Goal: Task Accomplishment & Management: Use online tool/utility

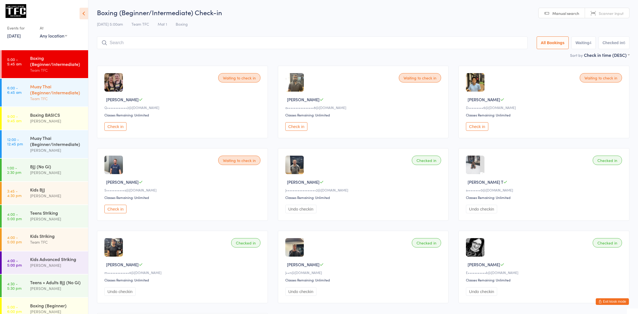
click at [25, 83] on link "6:00 - 6:45 am Muay Thai (Beginner/Intermediate) Team TFC" at bounding box center [45, 93] width 86 height 28
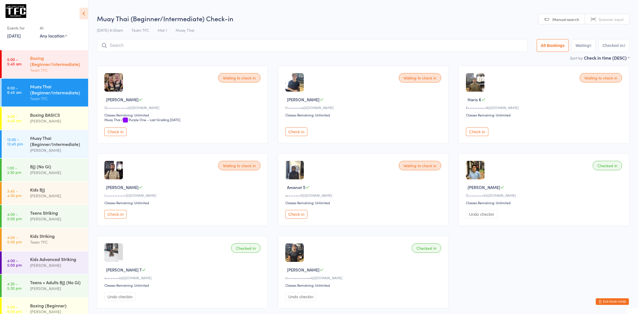
click at [47, 70] on div "Team TFC" at bounding box center [56, 70] width 53 height 6
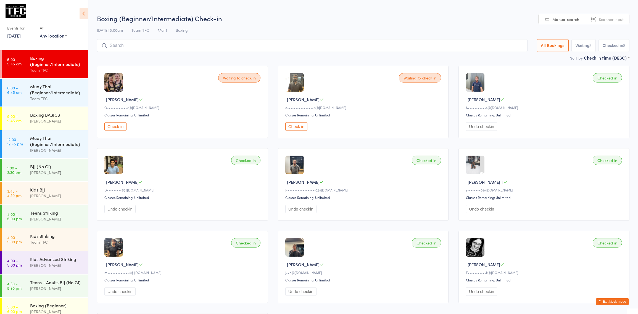
click at [603, 304] on button "Exit kiosk mode" at bounding box center [612, 301] width 33 height 7
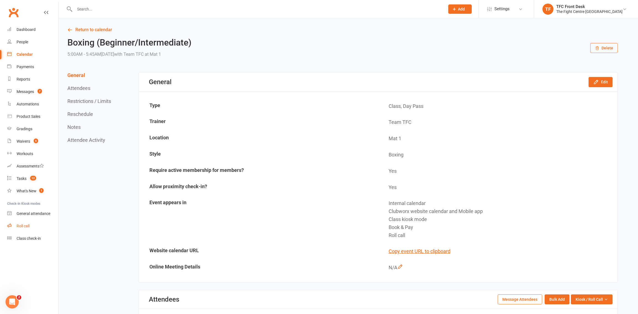
click at [22, 228] on div "Roll call" at bounding box center [23, 226] width 13 height 4
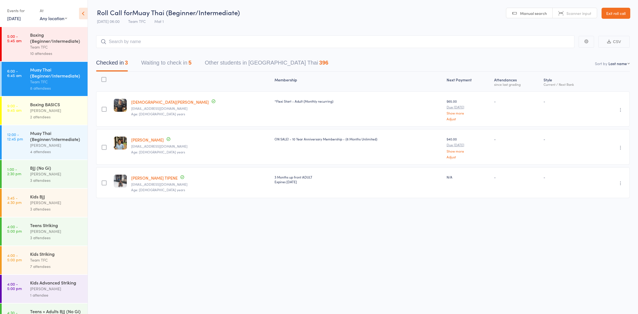
click at [55, 37] on div "Boxing (Beginner/Intermediate)" at bounding box center [56, 38] width 53 height 12
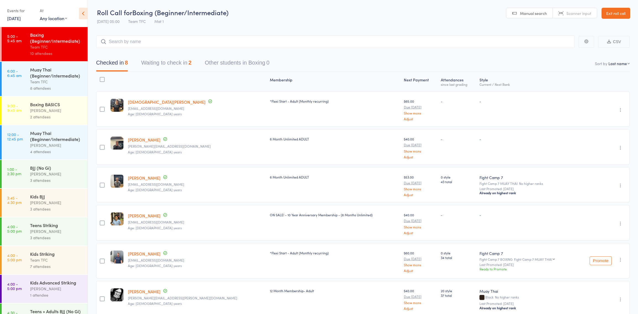
click at [156, 66] on button "Waiting to check in 2" at bounding box center [166, 64] width 50 height 15
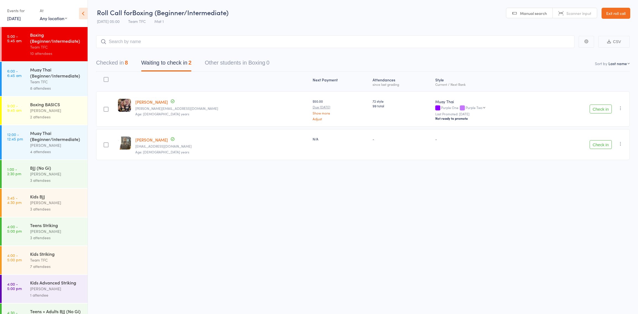
click at [618, 105] on button "button" at bounding box center [620, 108] width 7 height 7
click at [605, 171] on li "Mark absent" at bounding box center [601, 170] width 46 height 7
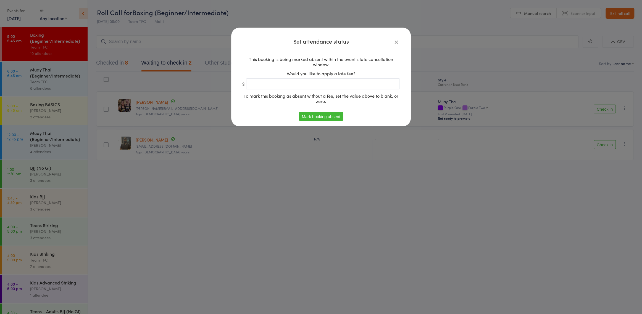
click at [312, 114] on button "Mark booking absent" at bounding box center [321, 116] width 44 height 9
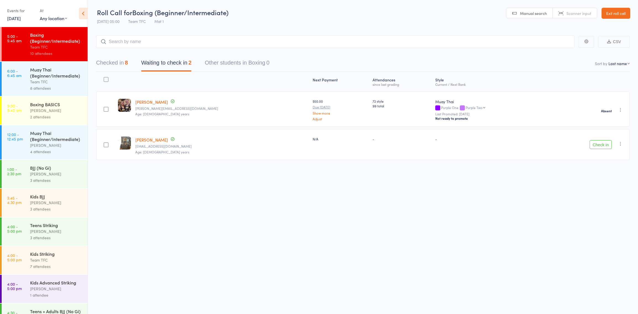
click at [622, 147] on div "Check in Check in Send message Add Note Add Task Add Flag Remove Mark absent" at bounding box center [587, 144] width 86 height 31
click at [619, 145] on icon "button" at bounding box center [621, 144] width 6 height 6
click at [597, 199] on li "Mark absent" at bounding box center [601, 198] width 46 height 7
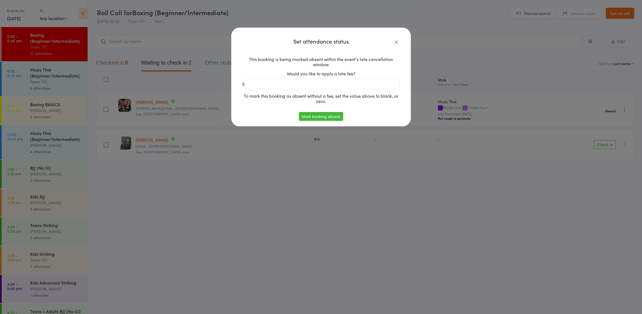
click at [317, 117] on button "Mark booking absent" at bounding box center [321, 116] width 44 height 9
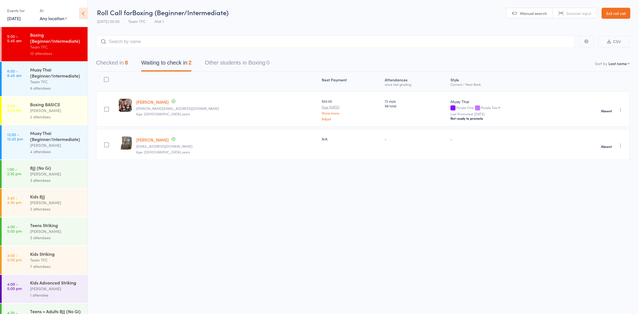
click at [54, 83] on div "Team TFC" at bounding box center [56, 82] width 53 height 6
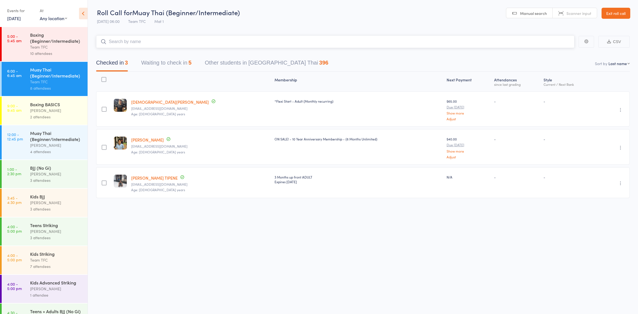
click at [178, 68] on button "Waiting to check in 5" at bounding box center [166, 64] width 50 height 15
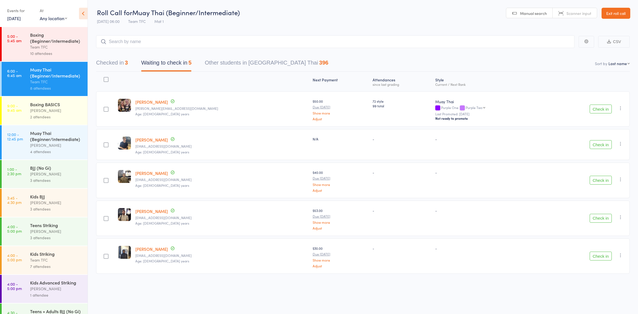
click at [49, 119] on div "2 attendees" at bounding box center [56, 117] width 53 height 6
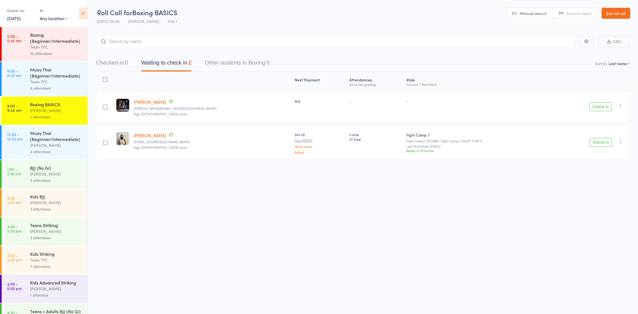
click at [58, 142] on div "Muay Thai (Beginner/Intermediate)" at bounding box center [56, 136] width 53 height 12
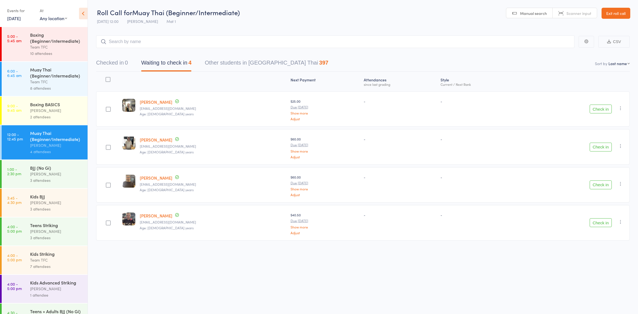
click at [40, 90] on div "8 attendees" at bounding box center [56, 88] width 53 height 6
click at [39, 75] on div "Muay Thai (Beginner/Intermediate)" at bounding box center [56, 73] width 53 height 12
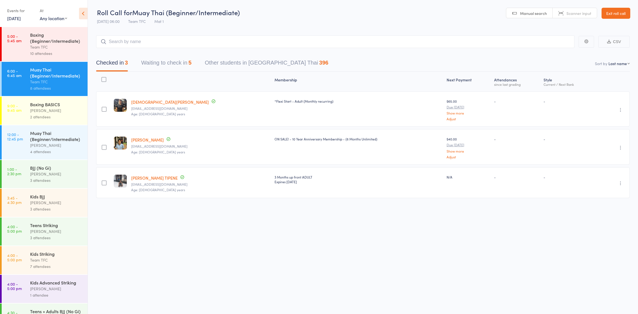
click at [15, 107] on time "9:00 - 9:45 am" at bounding box center [14, 108] width 14 height 9
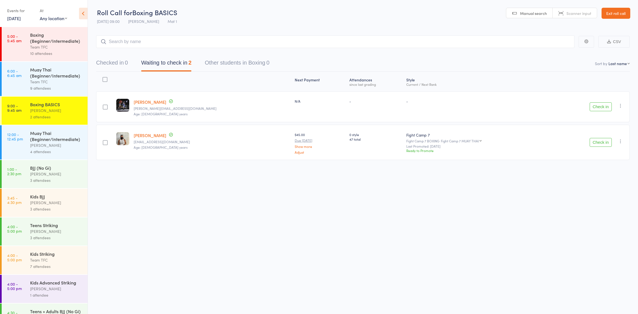
click at [51, 84] on div "Team TFC" at bounding box center [56, 82] width 53 height 6
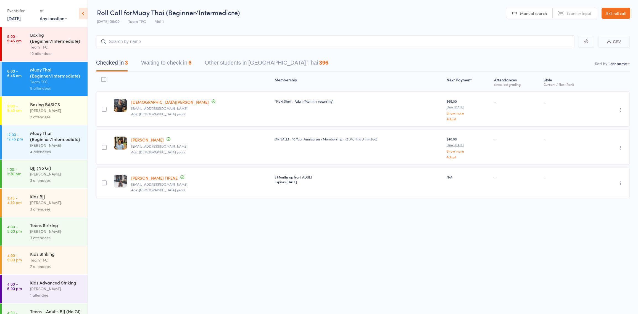
click at [35, 79] on div "Team TFC" at bounding box center [56, 82] width 53 height 6
click at [63, 54] on div "10 attendees" at bounding box center [56, 53] width 53 height 6
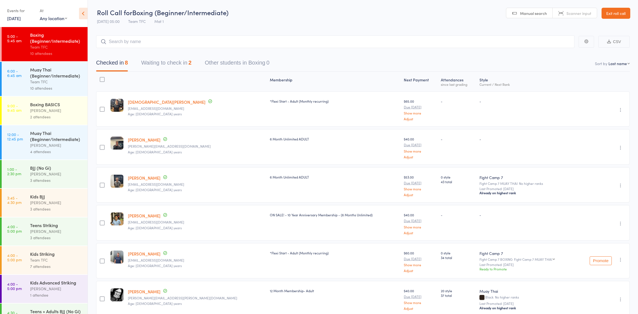
click at [48, 73] on div "Muay Thai (Beginner/Intermediate)" at bounding box center [56, 73] width 53 height 12
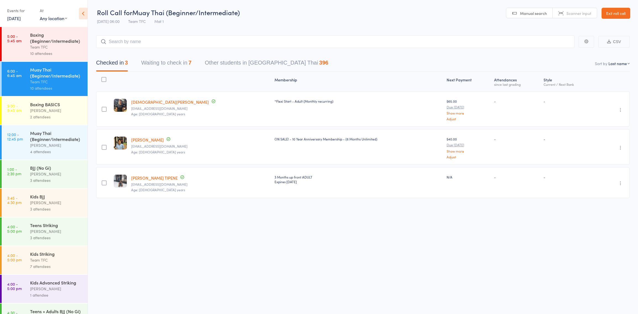
click at [42, 51] on div "10 attendees" at bounding box center [56, 53] width 53 height 6
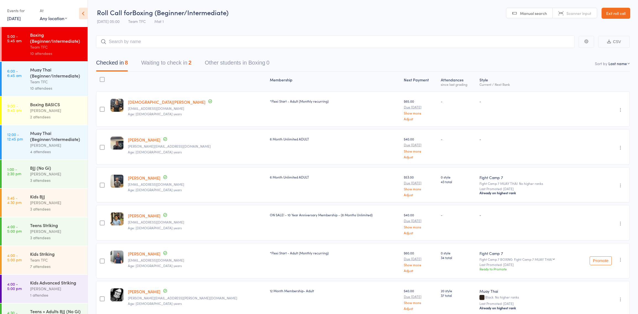
click at [49, 77] on div "Muay Thai (Beginner/Intermediate)" at bounding box center [56, 73] width 53 height 12
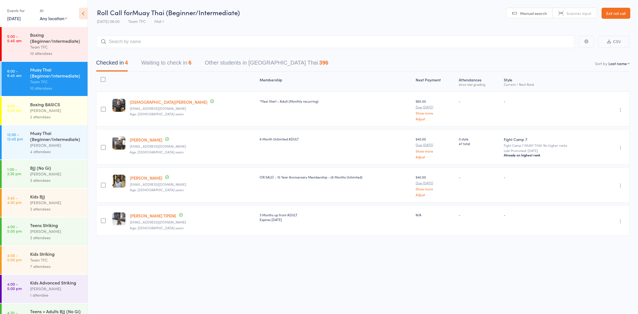
click at [43, 80] on div "Team TFC" at bounding box center [56, 82] width 53 height 6
click at [174, 65] on button "Waiting to check in 6" at bounding box center [166, 64] width 50 height 15
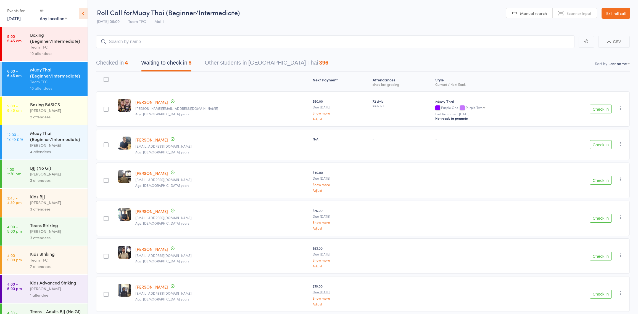
click at [118, 60] on button "Checked in 4" at bounding box center [112, 64] width 32 height 15
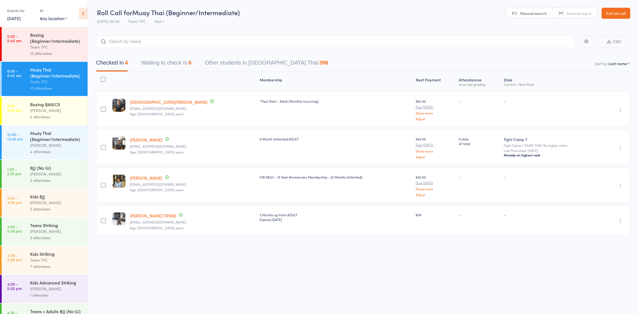
click at [38, 83] on div "Team TFC" at bounding box center [56, 82] width 53 height 6
click at [178, 36] on input "search" at bounding box center [335, 41] width 478 height 13
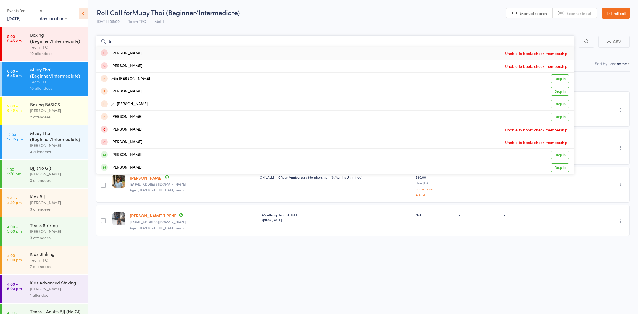
type input "t"
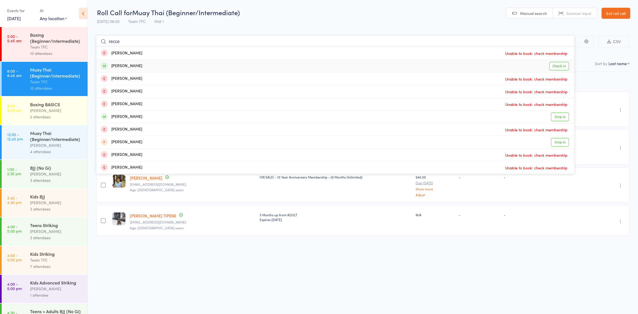
type input "recce"
click at [551, 65] on link "Check in" at bounding box center [559, 66] width 20 height 9
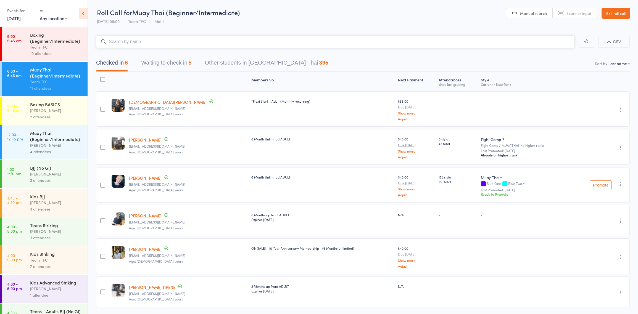
click at [171, 64] on button "Waiting to check in 5" at bounding box center [166, 64] width 50 height 15
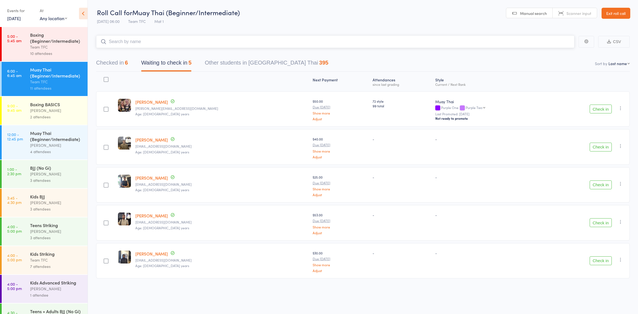
click at [108, 65] on button "Checked in 6" at bounding box center [112, 64] width 32 height 15
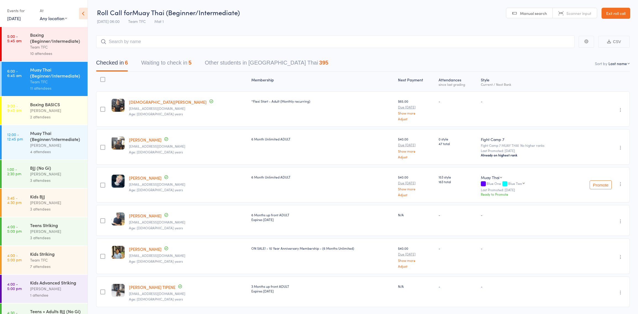
click at [27, 75] on link "6:00 - 6:45 am Muay Thai (Beginner/Intermediate) Team TFC 11 attendees" at bounding box center [45, 79] width 86 height 34
click at [157, 65] on button "Waiting to check in 5" at bounding box center [166, 64] width 50 height 15
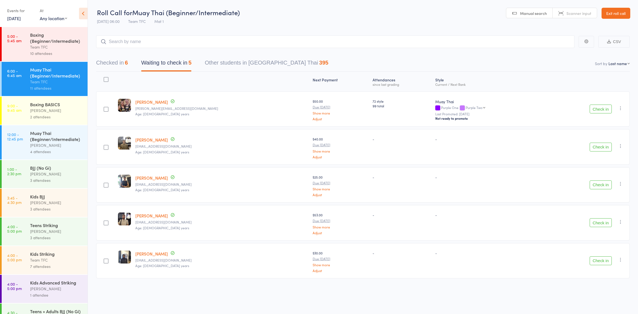
click at [592, 143] on button "Check in" at bounding box center [600, 147] width 22 height 9
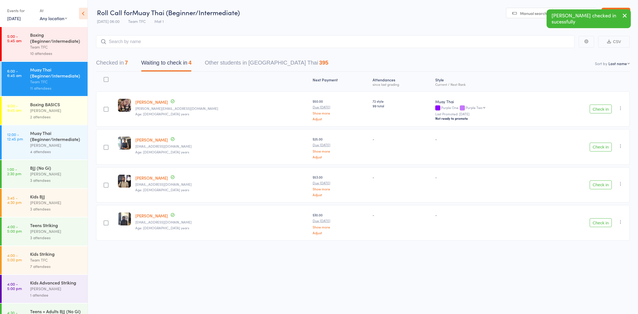
click at [593, 145] on button "Check in" at bounding box center [600, 147] width 22 height 9
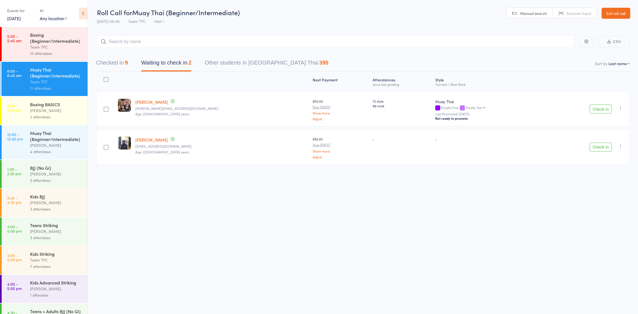
click at [106, 61] on button "Checked in 9" at bounding box center [112, 64] width 32 height 15
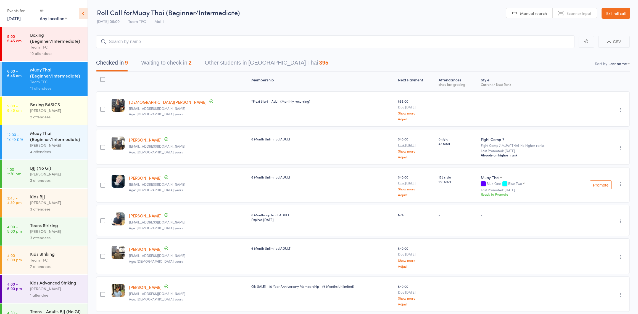
click at [59, 73] on div "Muay Thai (Beginner/Intermediate)" at bounding box center [56, 73] width 53 height 12
click at [49, 47] on div "Team TFC" at bounding box center [56, 47] width 53 height 6
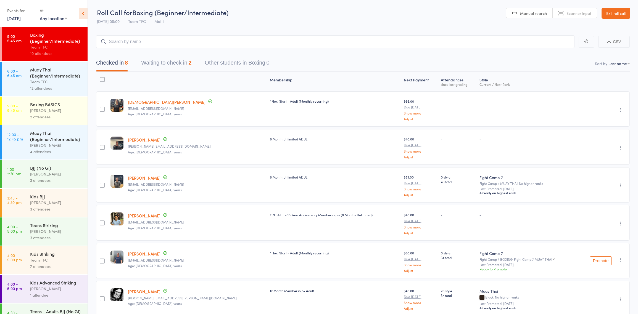
click at [58, 80] on div "Team TFC" at bounding box center [56, 82] width 53 height 6
